Goal: Task Accomplishment & Management: Manage account settings

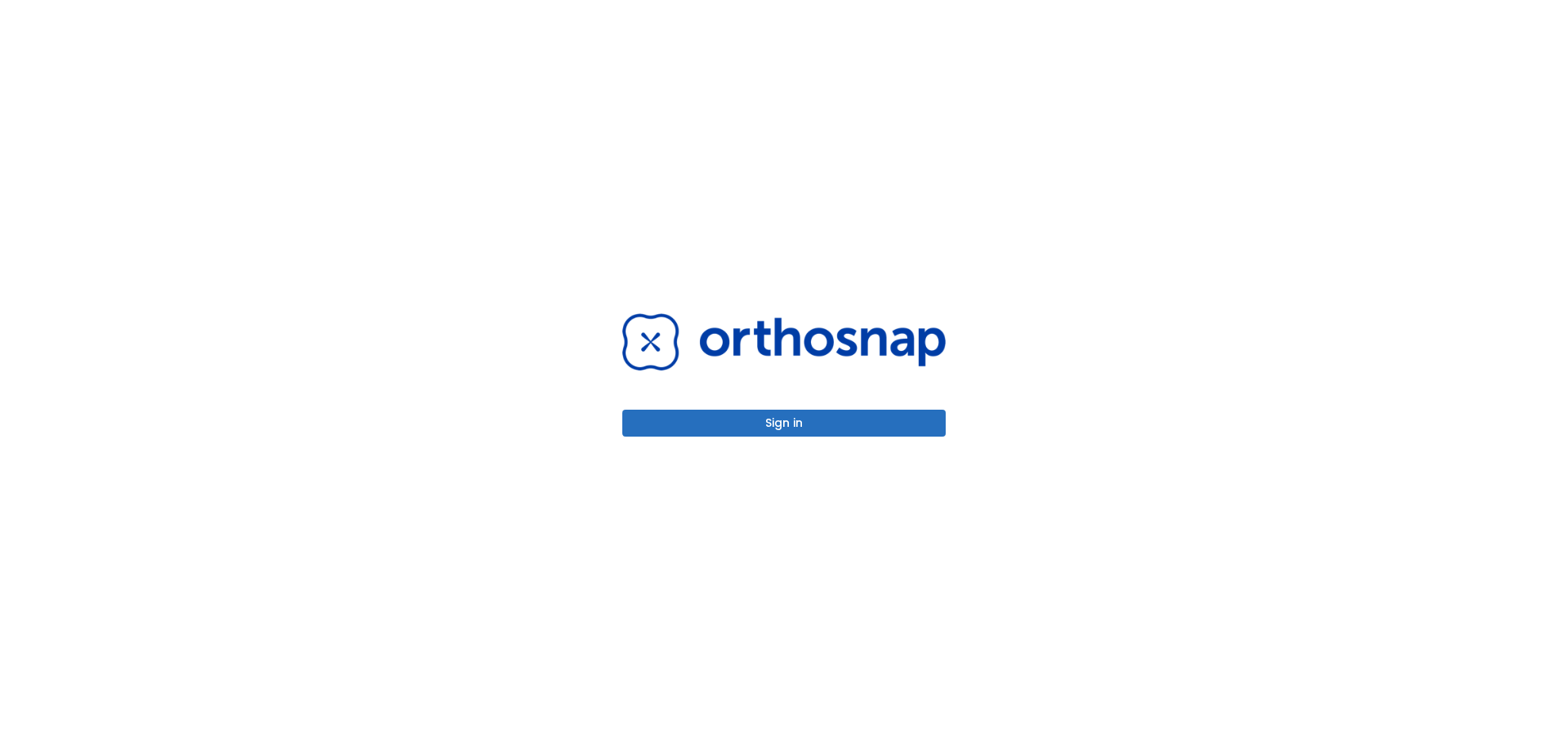
click at [765, 430] on button "Sign in" at bounding box center [784, 423] width 323 height 27
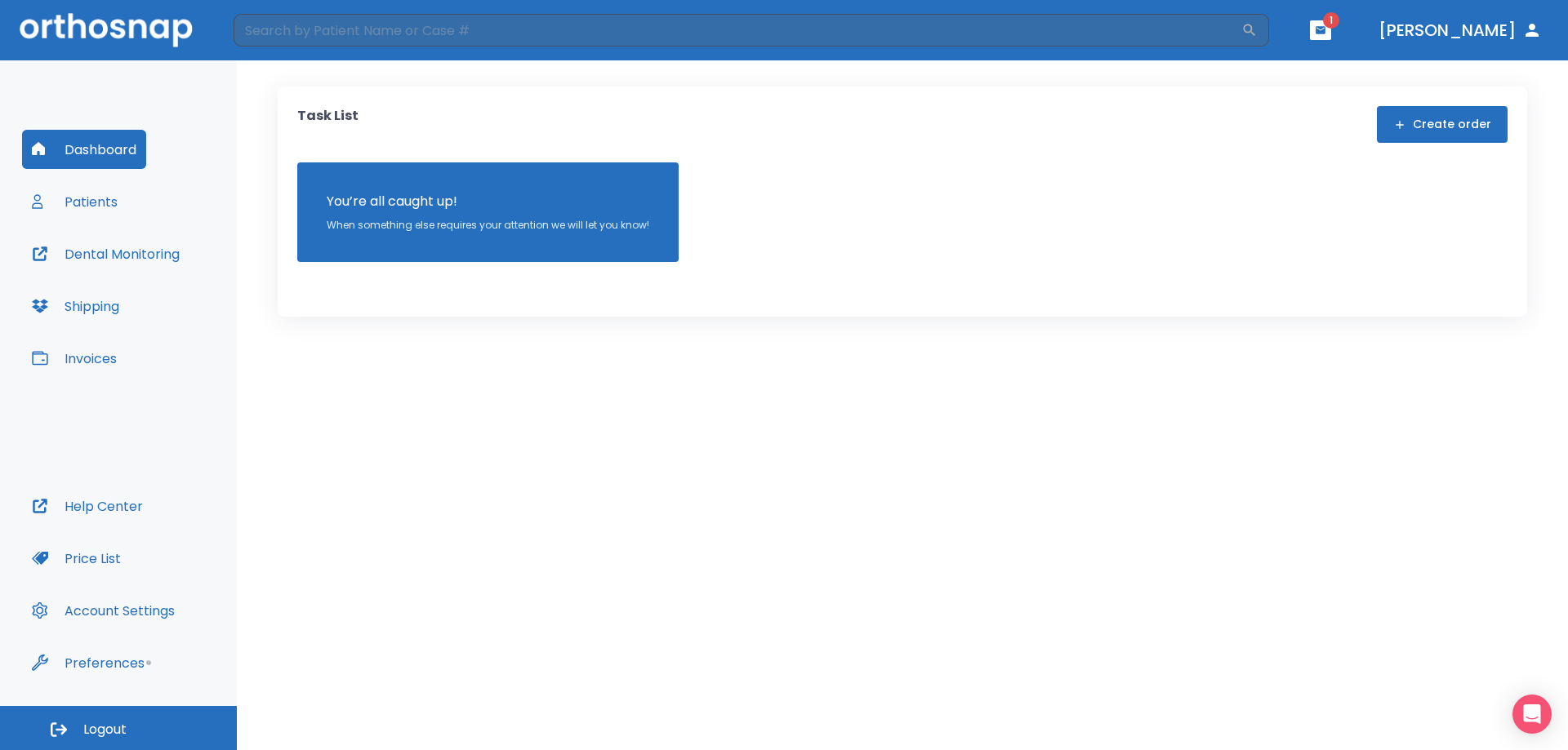
click at [115, 353] on button "Invoices" at bounding box center [74, 358] width 104 height 39
